Goal: Check status: Check status

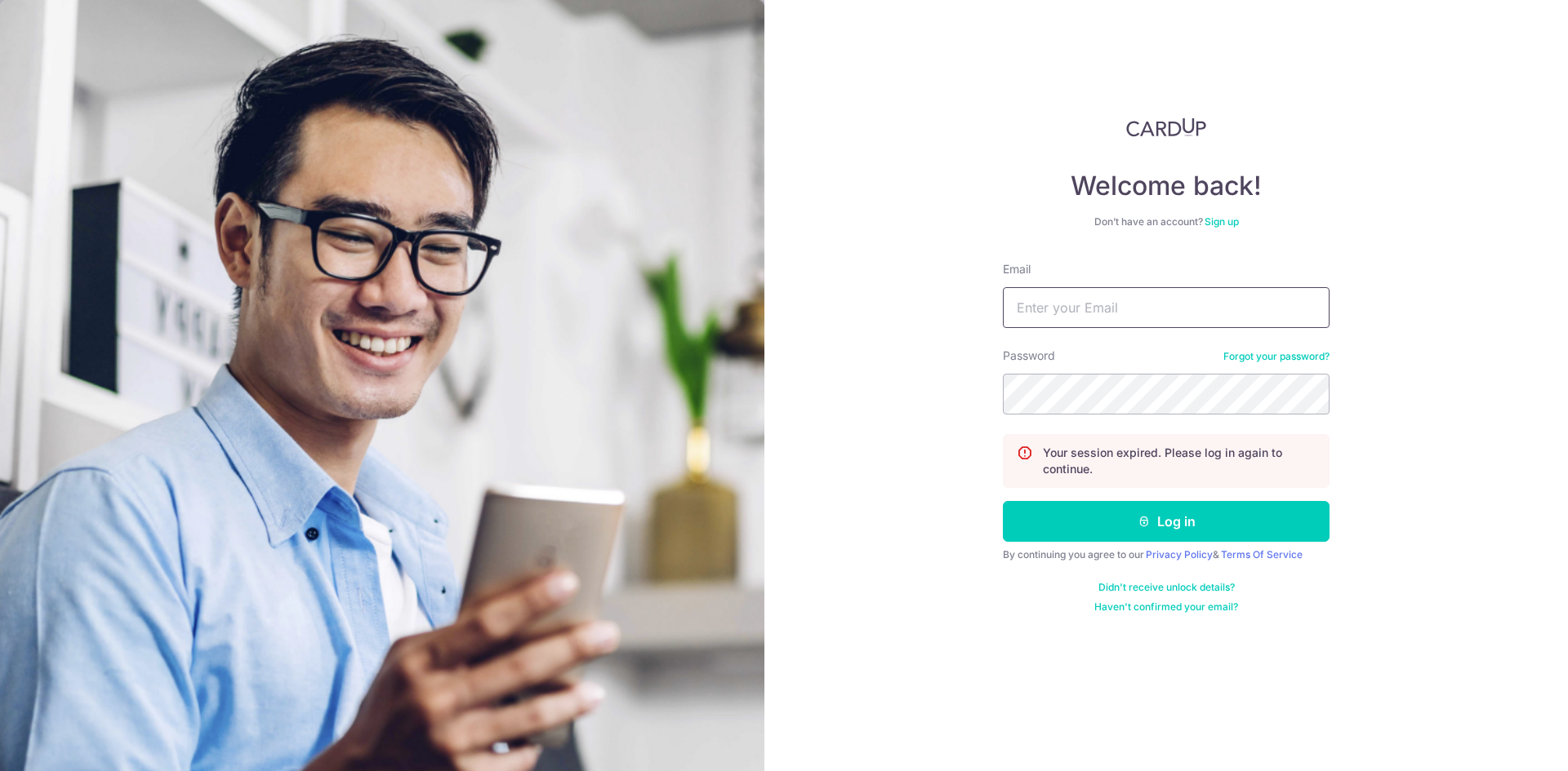
click at [1155, 319] on input "Email" at bounding box center [1166, 307] width 326 height 41
type input "[EMAIL_ADDRESS][DOMAIN_NAME]"
click at [1003, 501] on button "Log in" at bounding box center [1166, 521] width 326 height 41
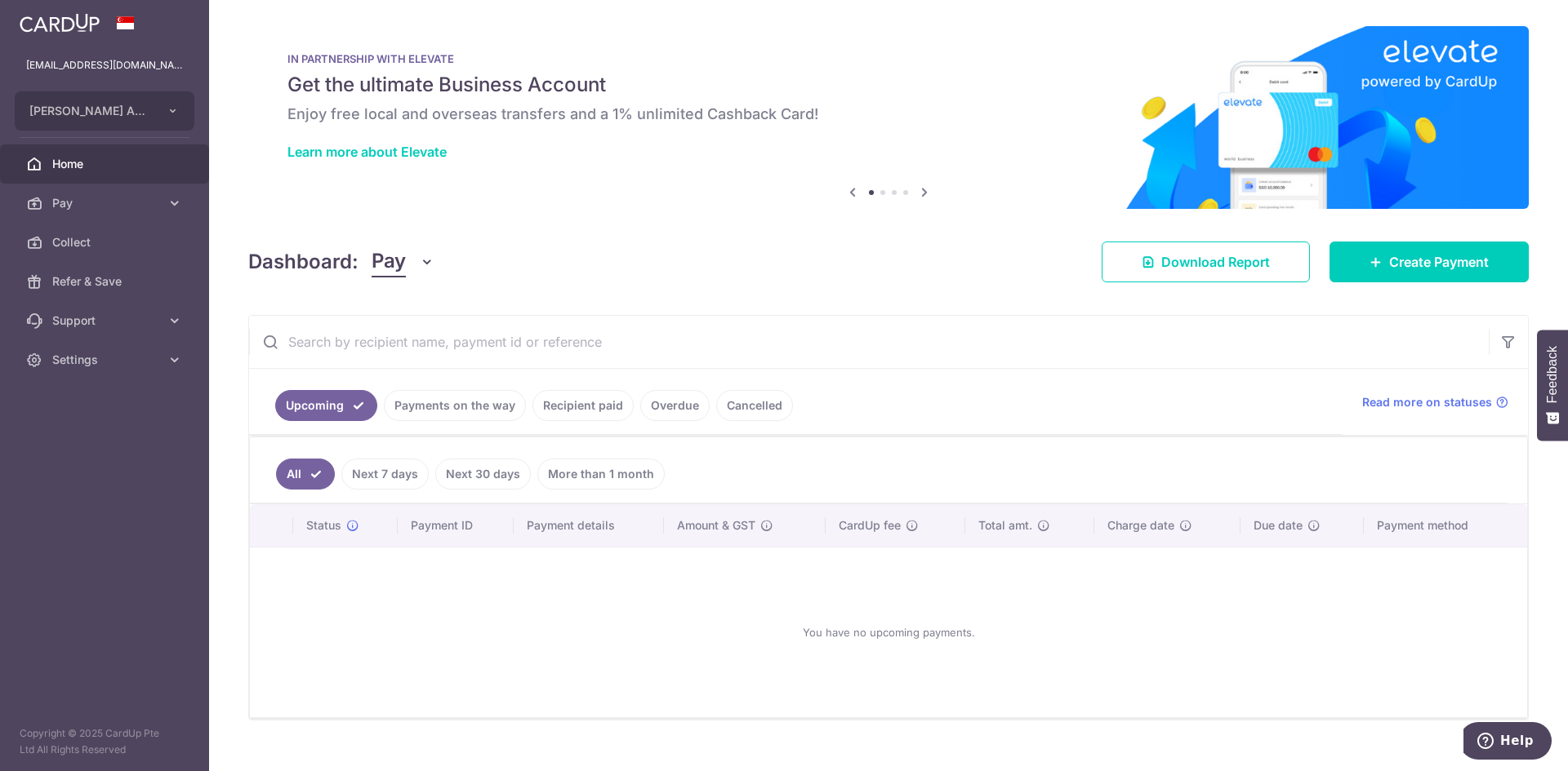
click at [462, 410] on link "Payments on the way" at bounding box center [455, 405] width 142 height 31
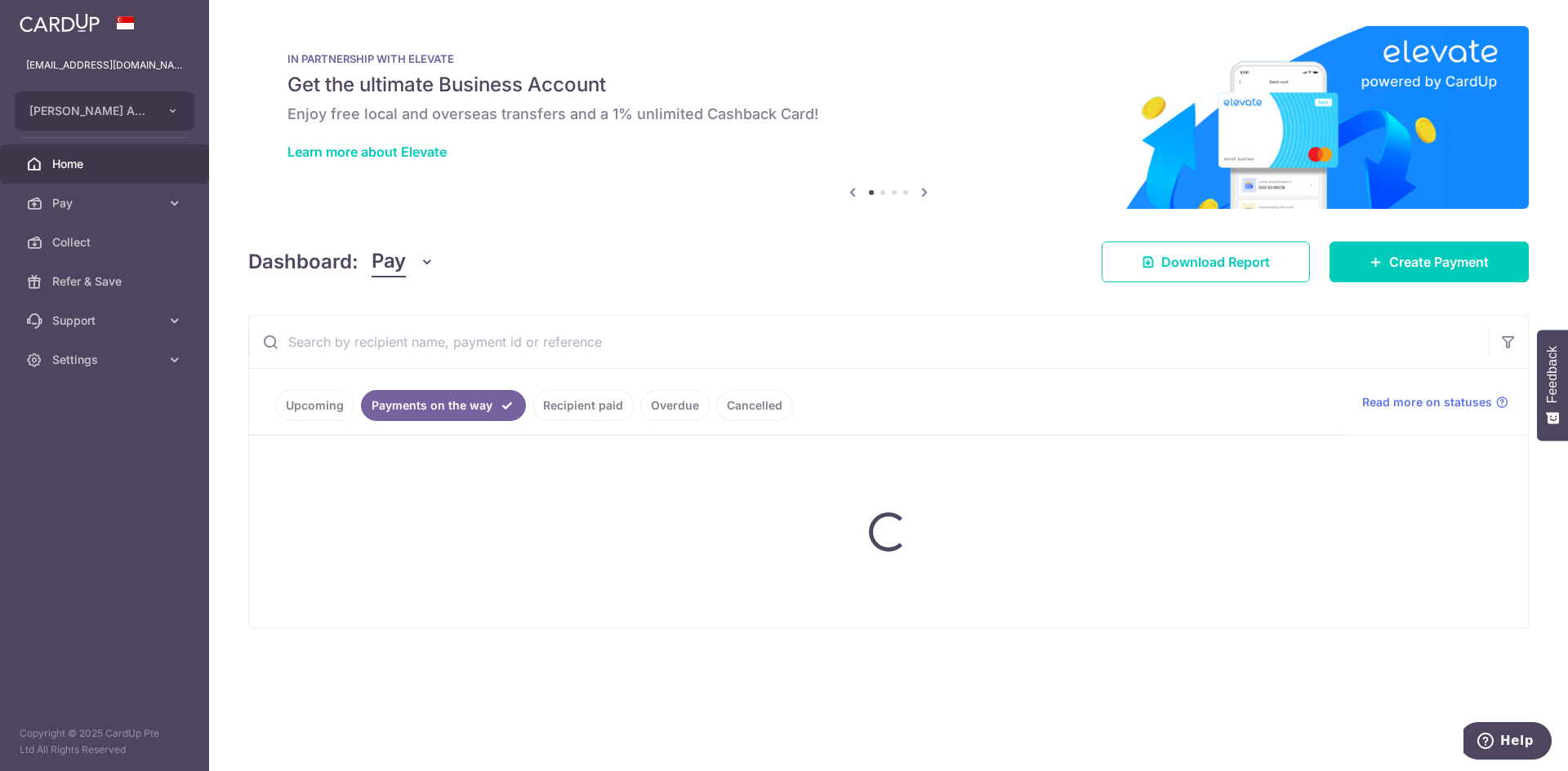
click at [579, 418] on ul "Upcoming Payments on the way Recipient paid Overdue Cancelled" at bounding box center [796, 401] width 1093 height 66
click at [592, 401] on ul "Upcoming Payments on the way Recipient paid Overdue Cancelled" at bounding box center [796, 401] width 1093 height 66
click at [598, 407] on ul "Upcoming Payments on the way Recipient paid Overdue Cancelled" at bounding box center [796, 401] width 1093 height 66
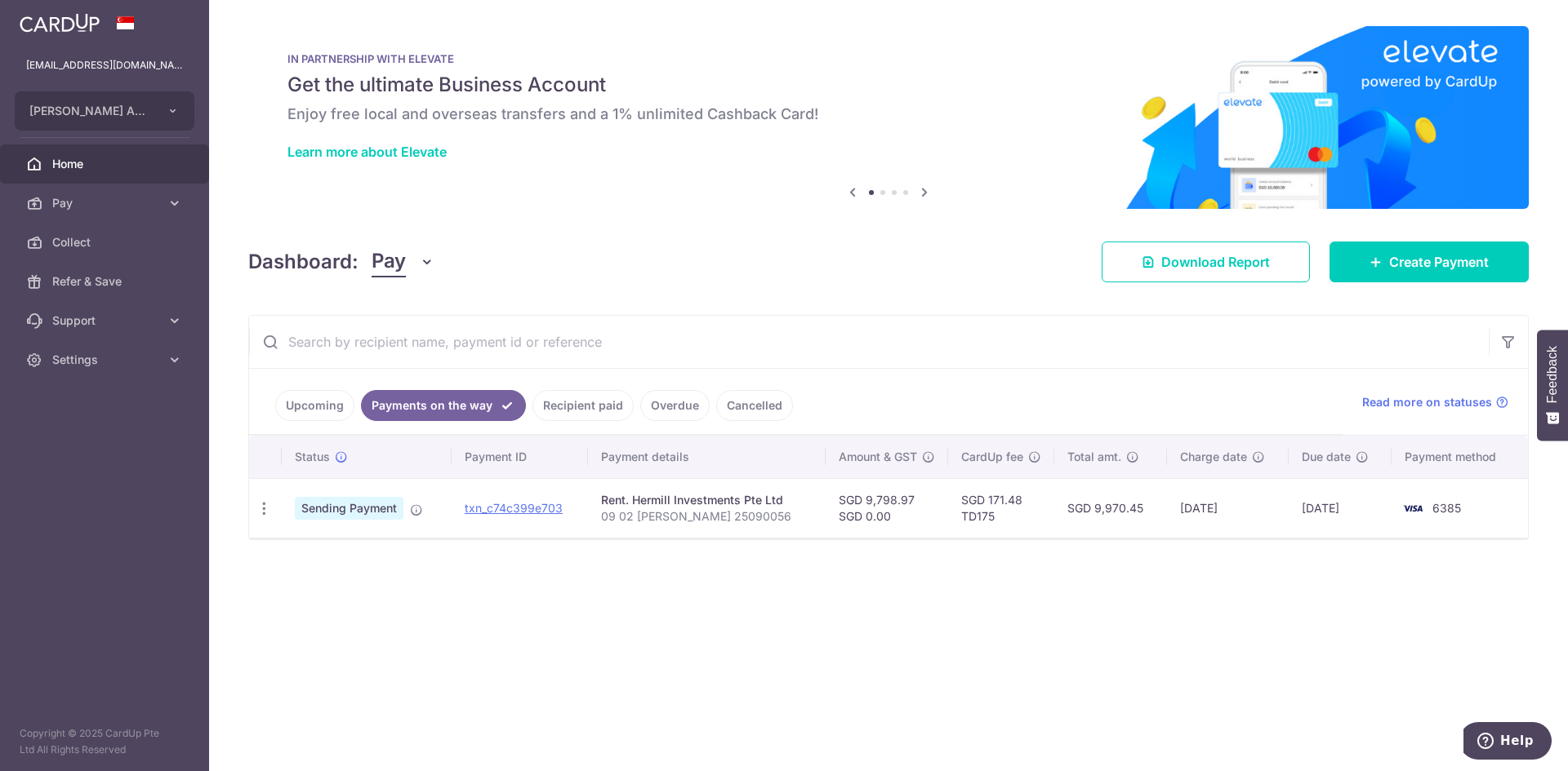
click at [602, 420] on link "Recipient paid" at bounding box center [583, 405] width 101 height 31
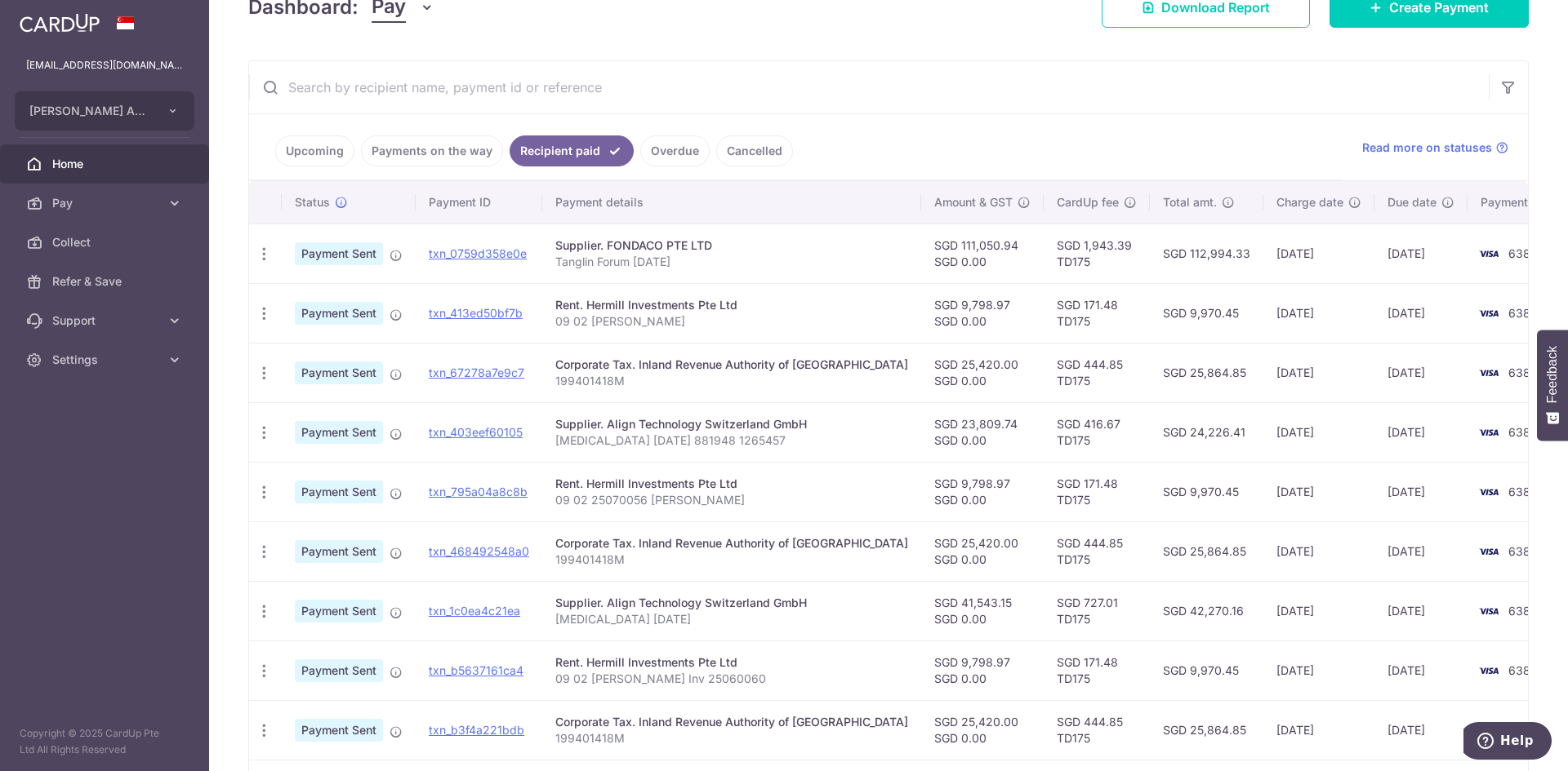
scroll to position [272, 0]
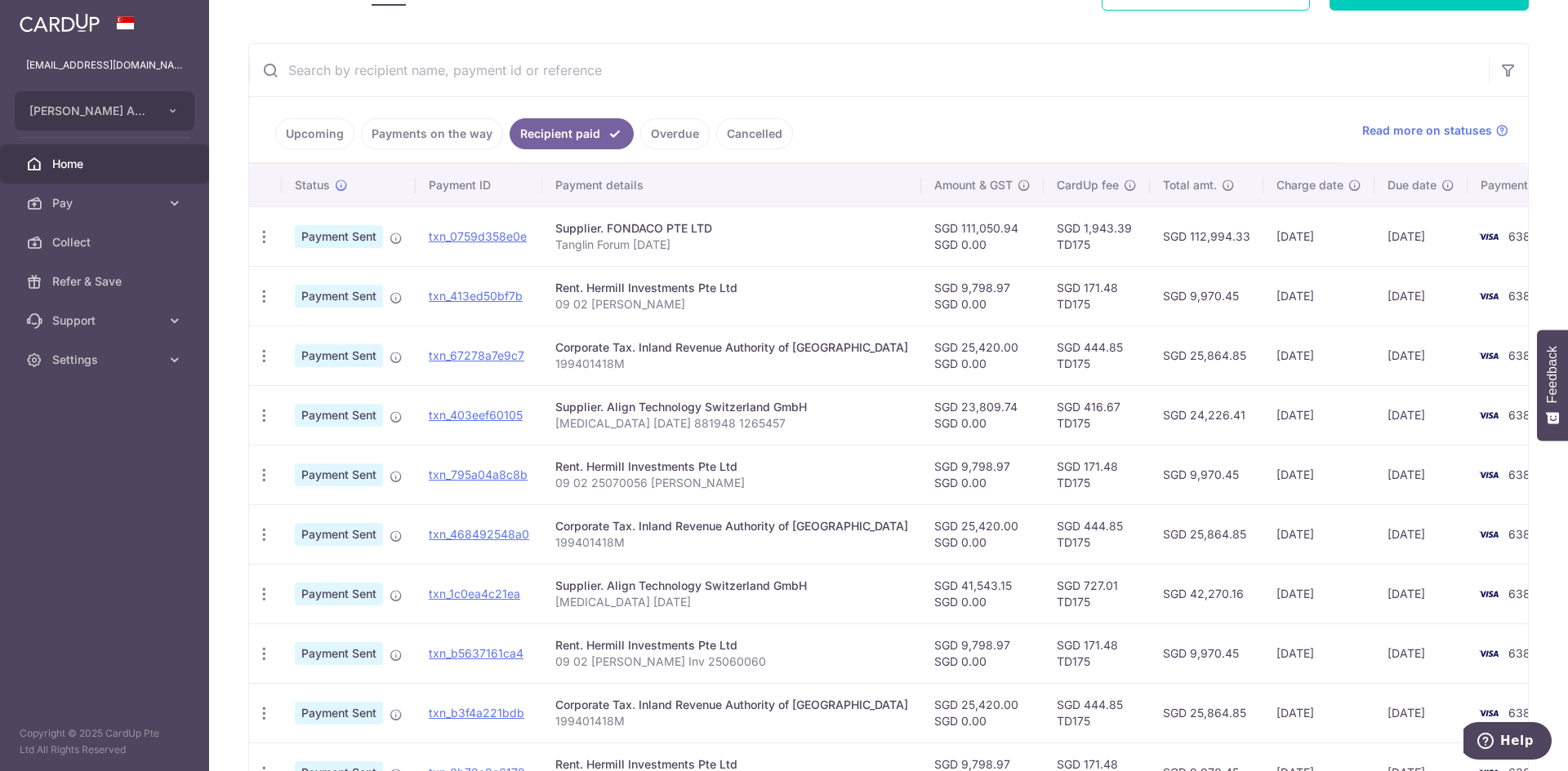
click at [868, 110] on ul "Upcoming Payments on the way Recipient paid Overdue Cancelled" at bounding box center [796, 130] width 1093 height 66
click at [1206, 111] on ul "Upcoming Payments on the way Recipient paid Overdue Cancelled" at bounding box center [796, 130] width 1093 height 66
